Goal: Find specific page/section: Find specific page/section

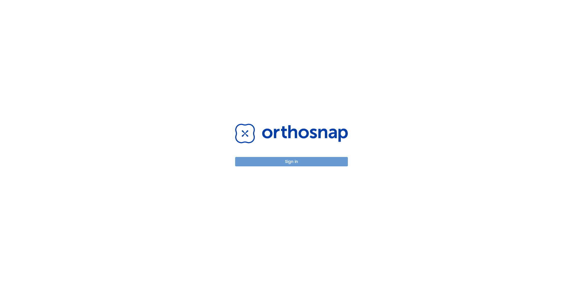
click at [321, 159] on button "Sign in" at bounding box center [291, 161] width 113 height 9
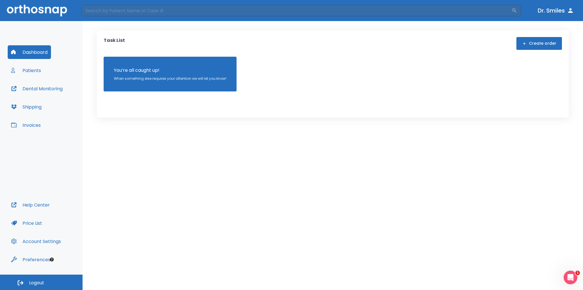
click at [33, 70] on button "Patients" at bounding box center [26, 70] width 37 height 14
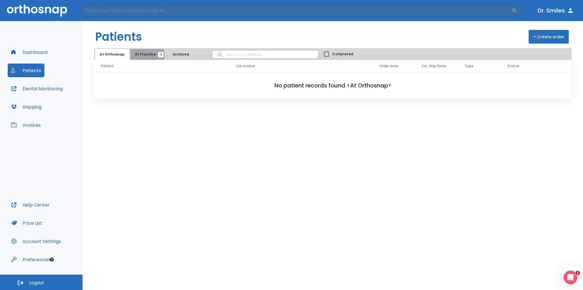
click at [142, 55] on span "At Practice 2" at bounding box center [148, 54] width 26 height 5
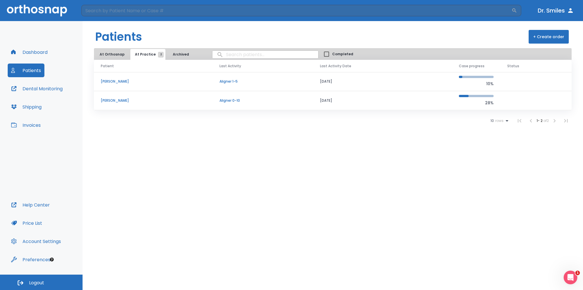
click at [117, 99] on p "Natasha Clair" at bounding box center [153, 100] width 105 height 5
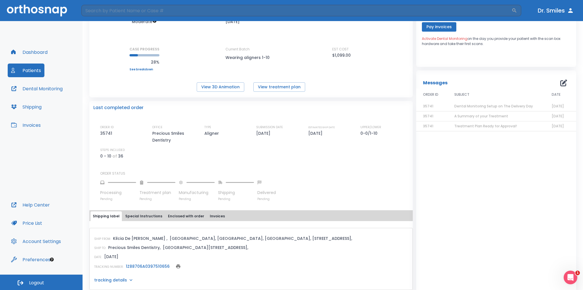
scroll to position [66, 0]
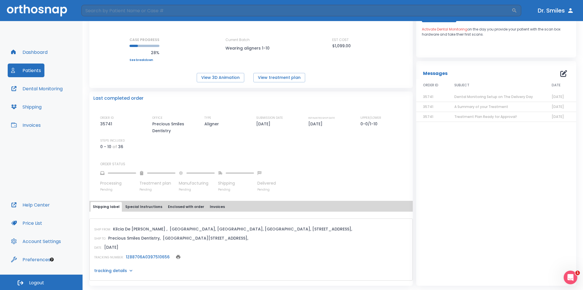
click at [141, 255] on link "1Z88706A0397510656" at bounding box center [148, 257] width 44 height 6
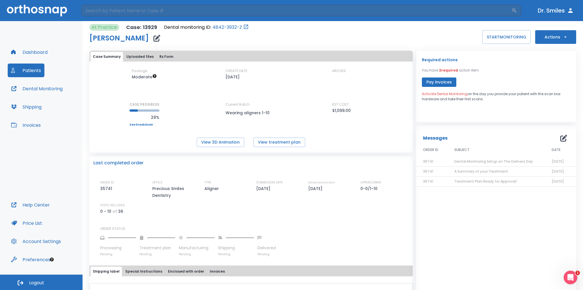
scroll to position [0, 0]
